Goal: Understand process/instructions

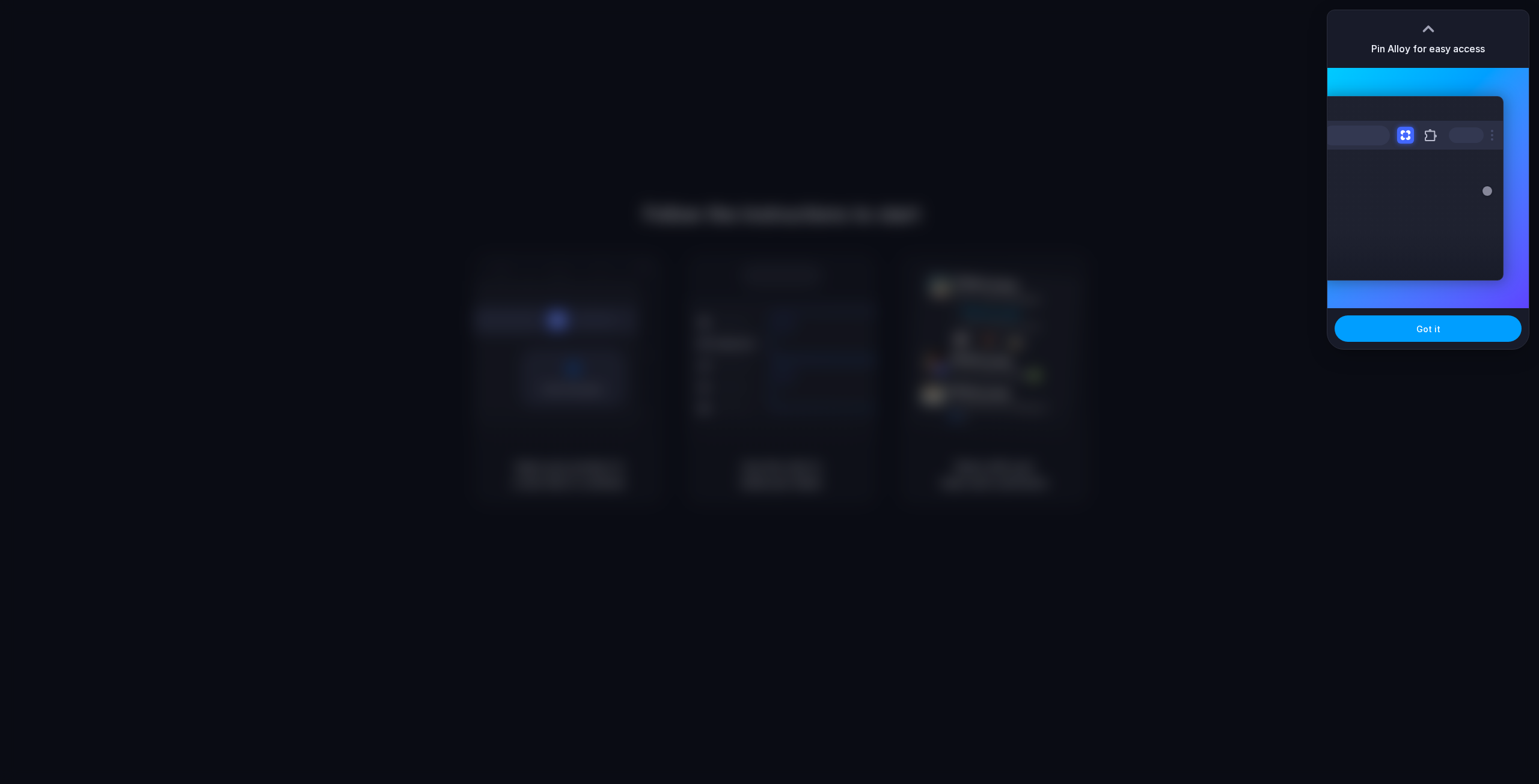
click at [1445, 328] on button "Got it" at bounding box center [1428, 329] width 187 height 27
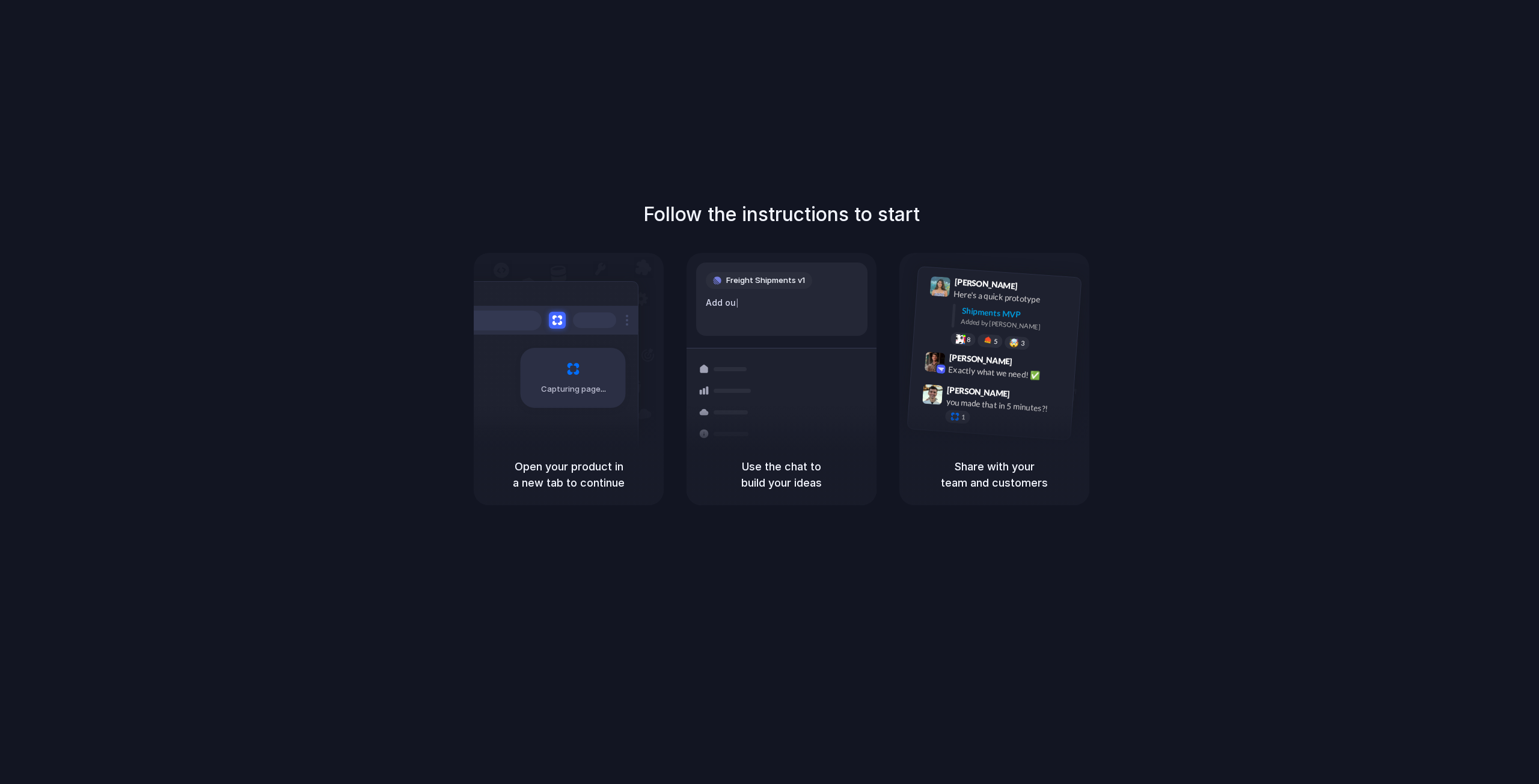
click at [1332, 420] on div "Follow the instructions to start Capturing page Open your product in a new tab …" at bounding box center [782, 353] width 1539 height 305
